Goal: Navigation & Orientation: Find specific page/section

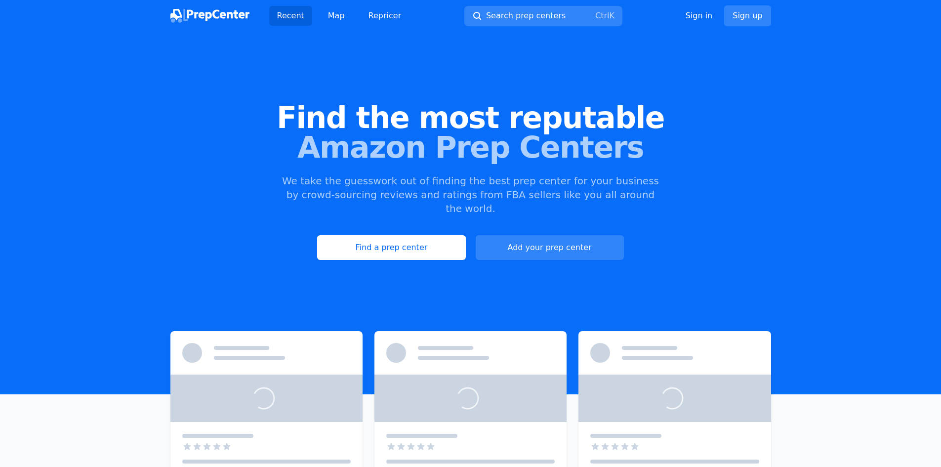
scroll to position [54, 0]
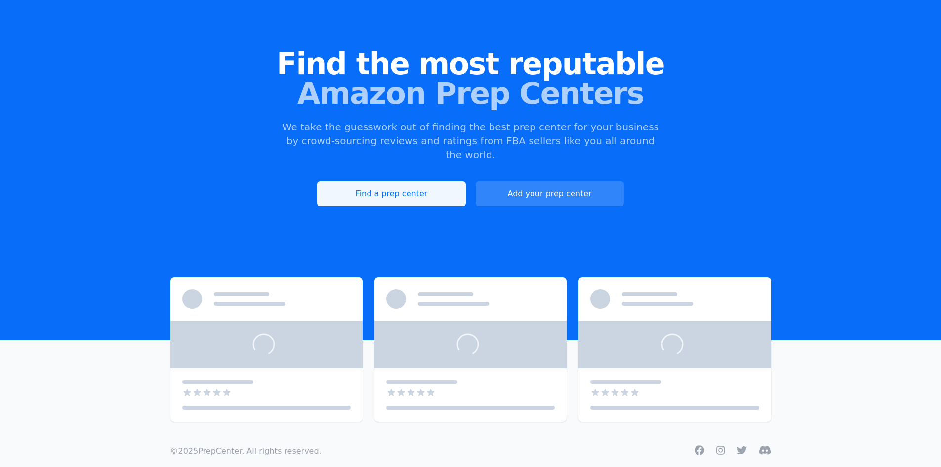
click at [416, 181] on link "Find a prep center" at bounding box center [391, 193] width 148 height 25
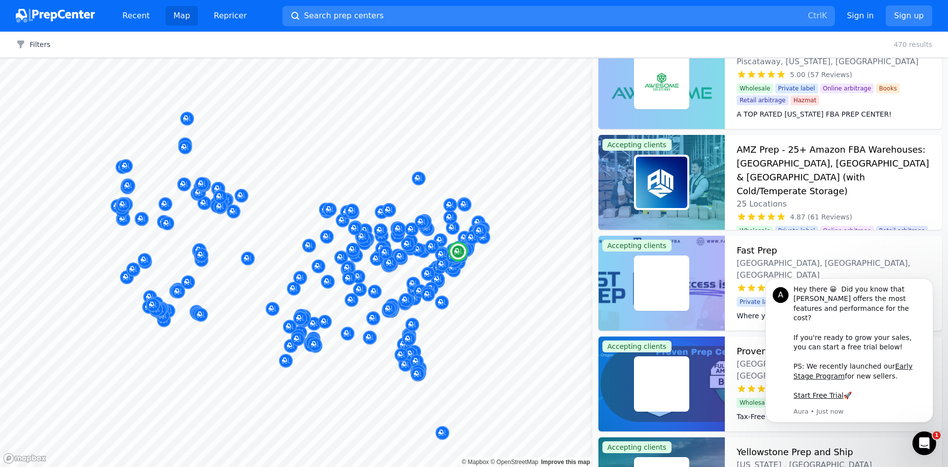
scroll to position [247, 0]
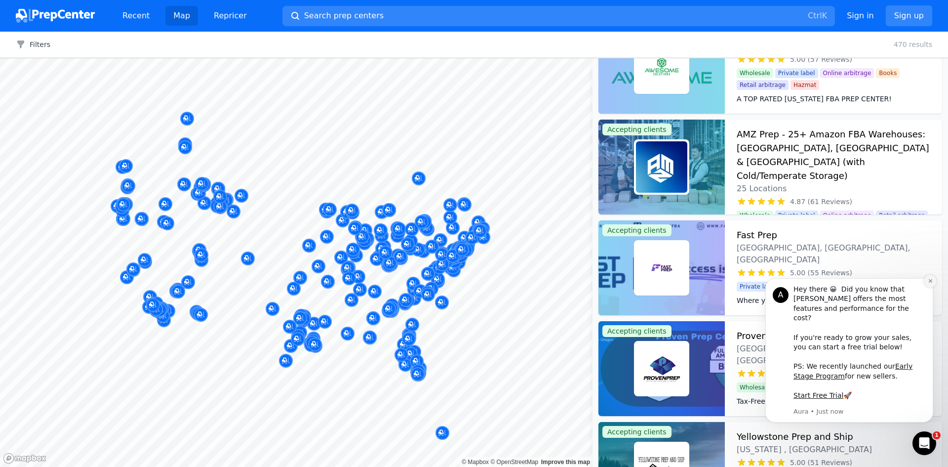
click at [934, 287] on button "Dismiss notification" at bounding box center [930, 281] width 13 height 13
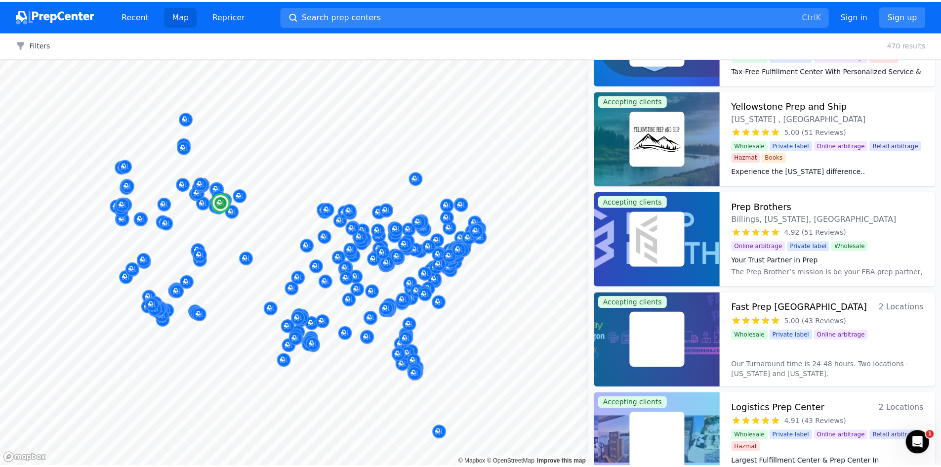
scroll to position [593, 0]
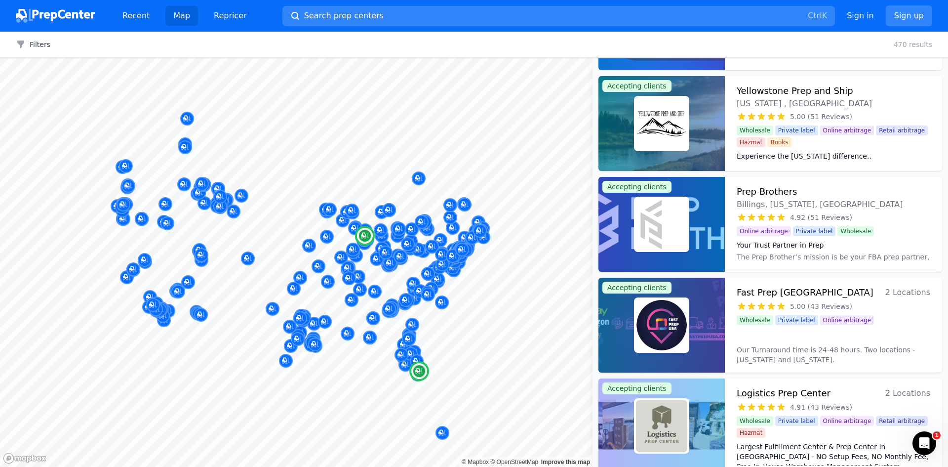
click at [669, 310] on img at bounding box center [661, 324] width 51 height 51
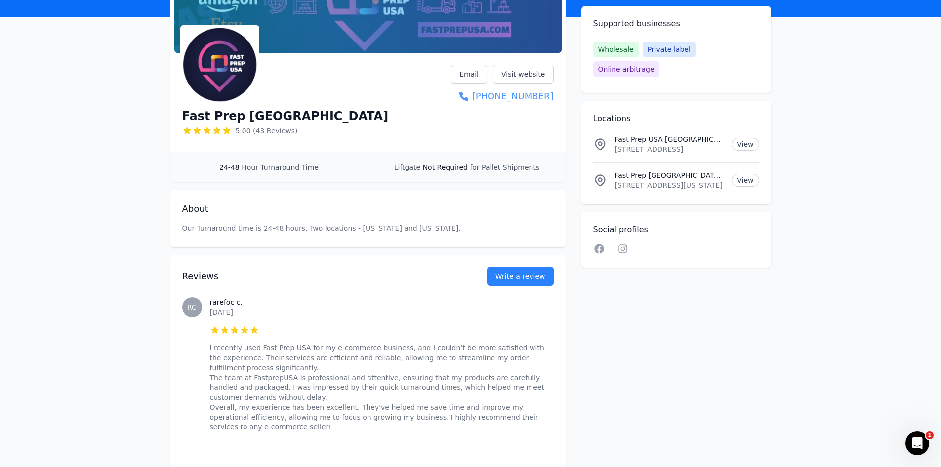
scroll to position [99, 0]
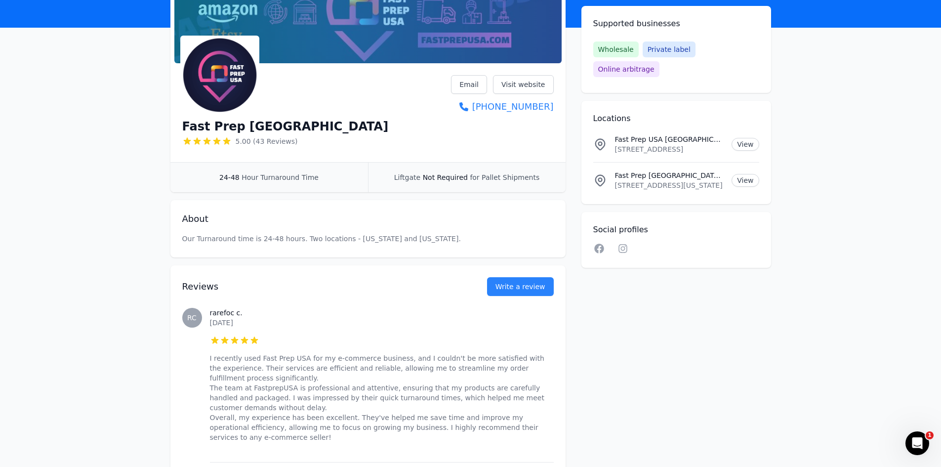
click at [348, 105] on div "Fast Prep [GEOGRAPHIC_DATA] 5.00 (43 Reviews) Email Visit website [PHONE_NUMBER]" at bounding box center [367, 112] width 371 height 75
click at [390, 117] on div "Fast Prep [GEOGRAPHIC_DATA] 5.00 (43 Reviews) Email Visit website [PHONE_NUMBER]" at bounding box center [367, 112] width 371 height 75
click at [618, 45] on span "Wholesale" at bounding box center [615, 49] width 45 height 16
click at [612, 52] on span "Wholesale" at bounding box center [615, 49] width 45 height 16
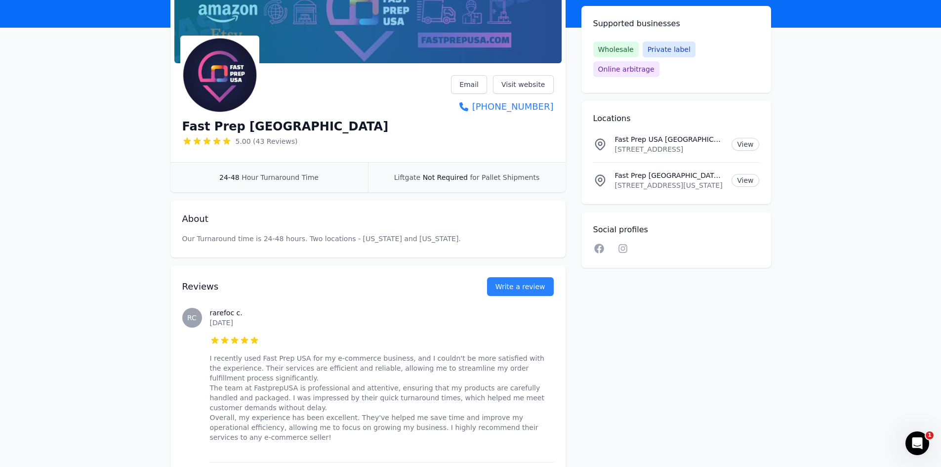
click at [661, 144] on p "[STREET_ADDRESS]" at bounding box center [669, 149] width 109 height 10
click at [747, 138] on link "View" at bounding box center [744, 144] width 27 height 13
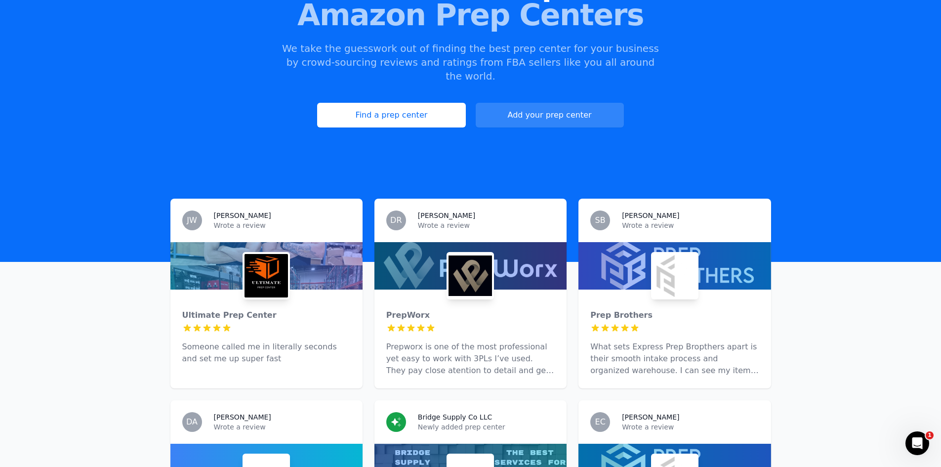
scroll to position [148, 0]
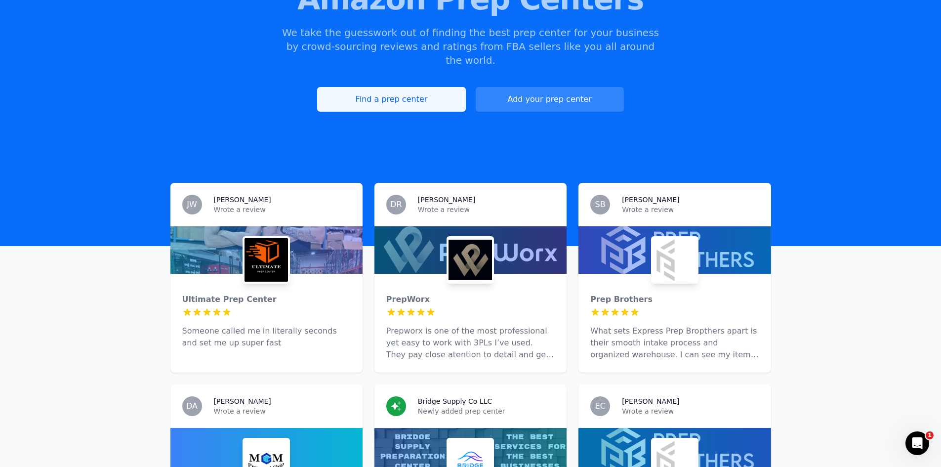
click at [439, 87] on link "Find a prep center" at bounding box center [391, 99] width 148 height 25
